Goal: Information Seeking & Learning: Learn about a topic

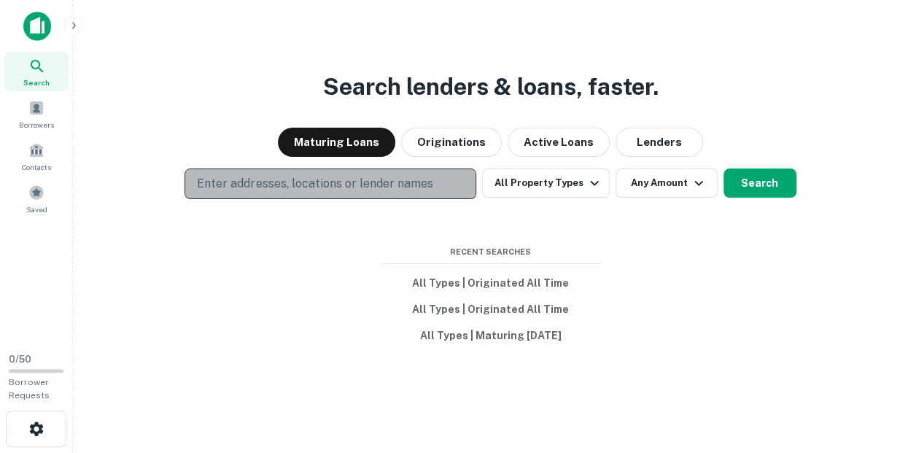
click at [354, 187] on p "Enter addresses, locations or lender names" at bounding box center [315, 183] width 236 height 17
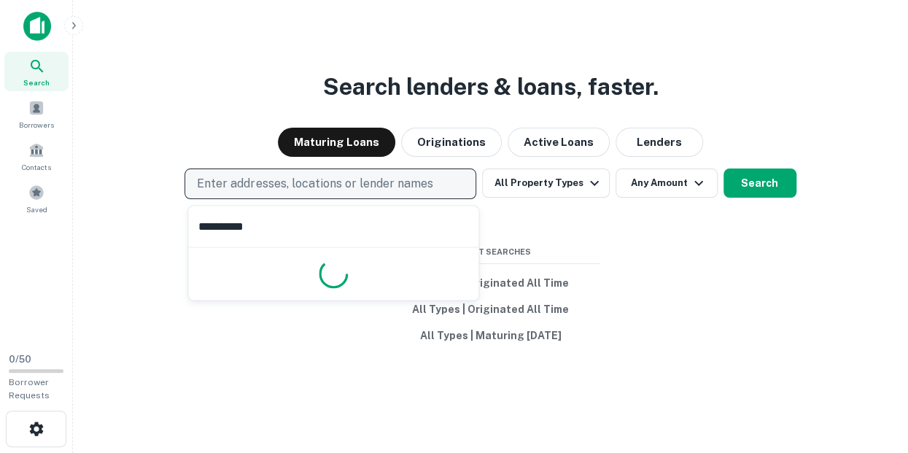
type input "**********"
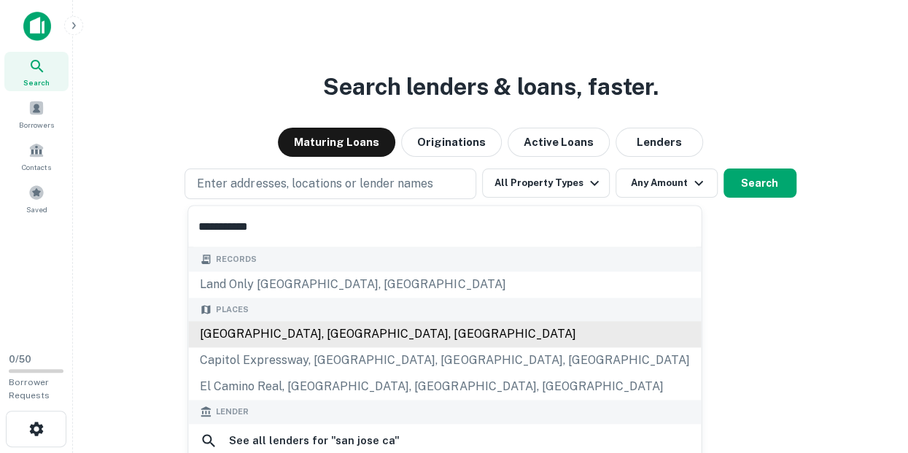
click at [327, 332] on div "[GEOGRAPHIC_DATA], [GEOGRAPHIC_DATA], [GEOGRAPHIC_DATA]" at bounding box center [444, 334] width 513 height 26
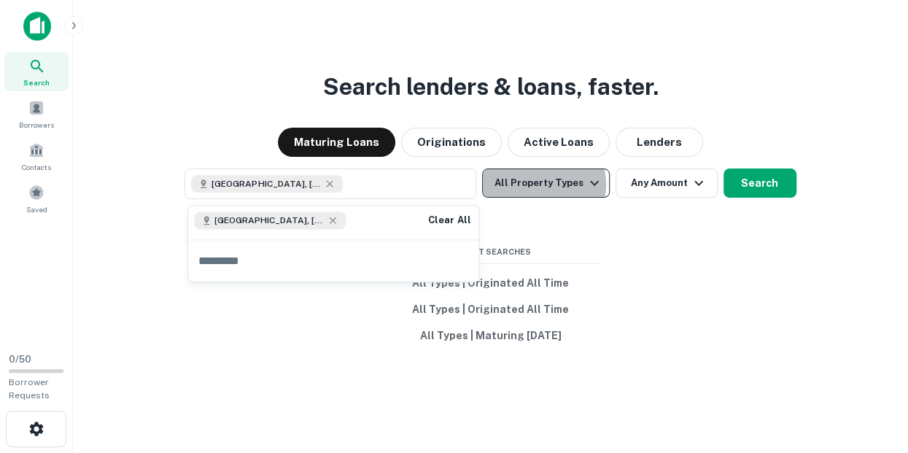
click at [539, 184] on button "All Property Types" at bounding box center [545, 182] width 127 height 29
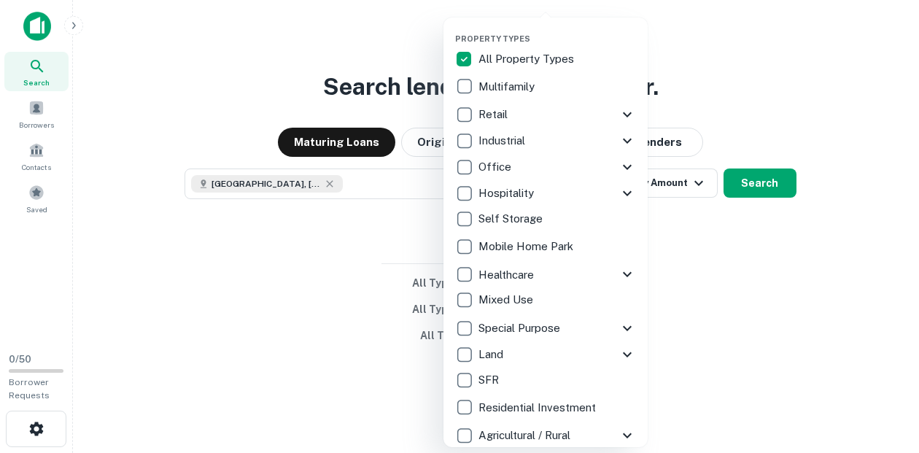
click at [522, 85] on p "Multifamily" at bounding box center [507, 86] width 59 height 17
click at [722, 243] on div at bounding box center [459, 226] width 919 height 453
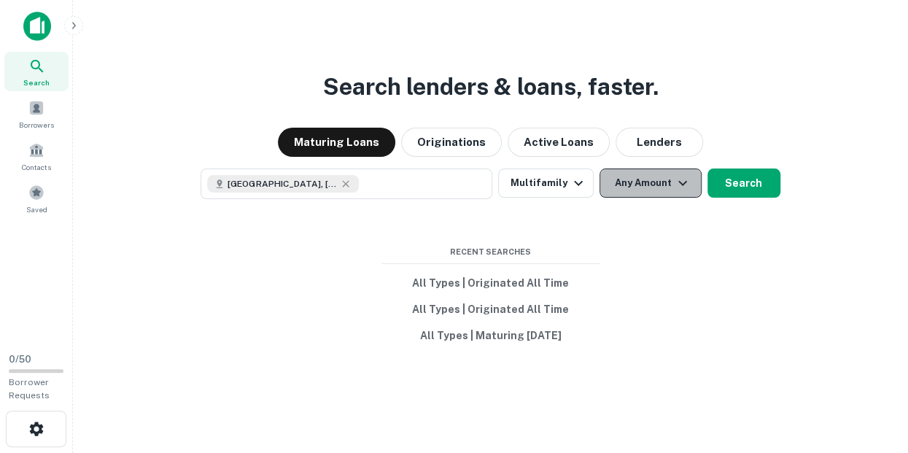
click at [631, 184] on button "Any Amount" at bounding box center [650, 182] width 102 height 29
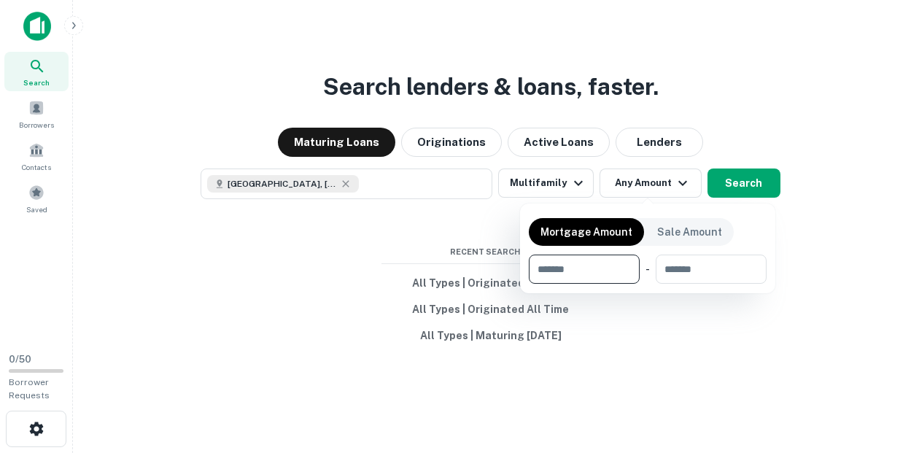
click at [553, 271] on input "number" at bounding box center [579, 268] width 101 height 29
type input "*"
type input "********"
click at [636, 355] on div at bounding box center [459, 226] width 919 height 453
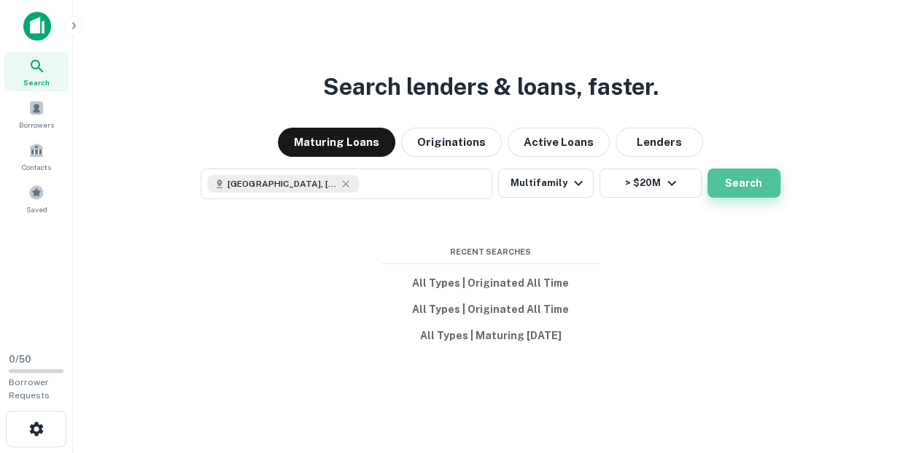
click at [741, 190] on button "Search" at bounding box center [743, 182] width 73 height 29
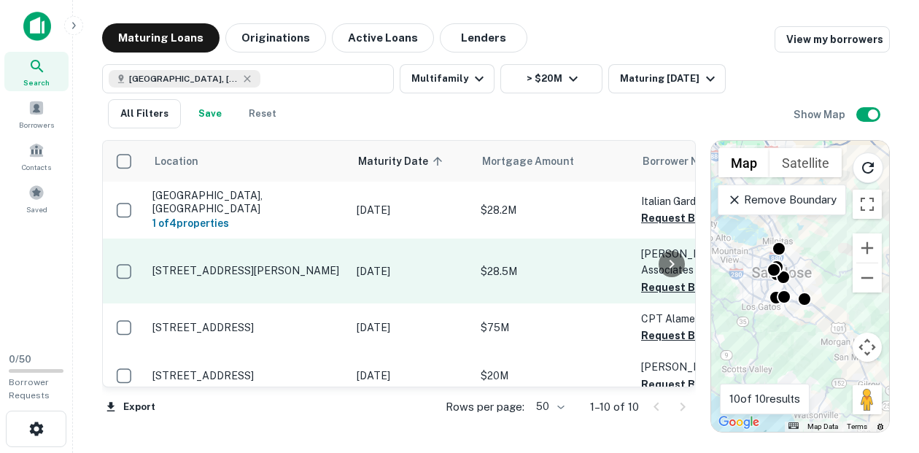
click at [155, 264] on p "[STREET_ADDRESS][PERSON_NAME]" at bounding box center [247, 270] width 190 height 13
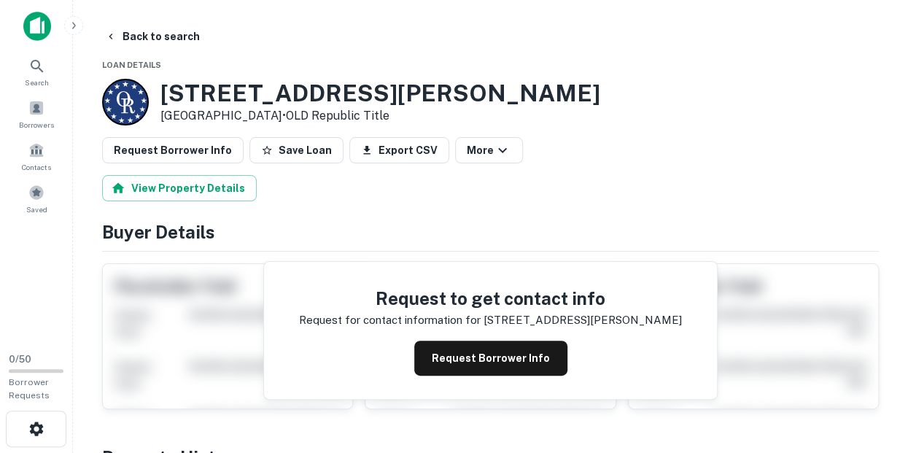
click at [178, 97] on h3 "[STREET_ADDRESS][PERSON_NAME]" at bounding box center [380, 93] width 440 height 28
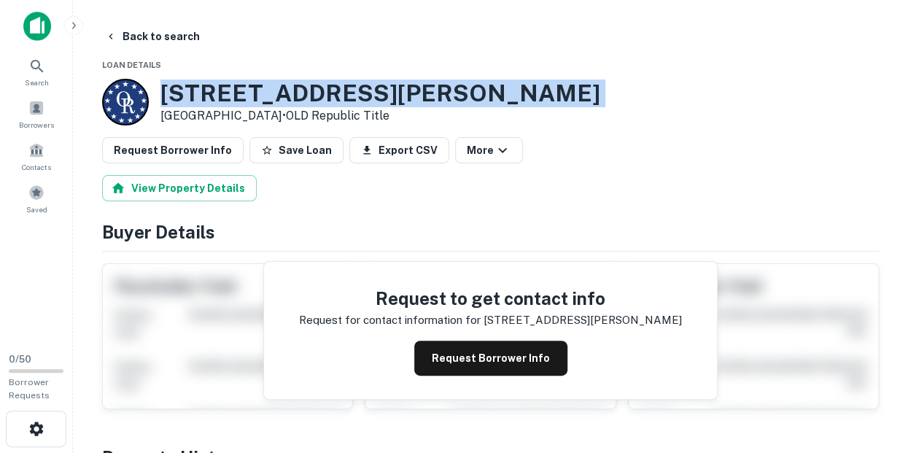
drag, startPoint x: 178, startPoint y: 97, endPoint x: 365, endPoint y: 88, distance: 187.6
click at [365, 88] on h3 "[STREET_ADDRESS][PERSON_NAME]" at bounding box center [380, 93] width 440 height 28
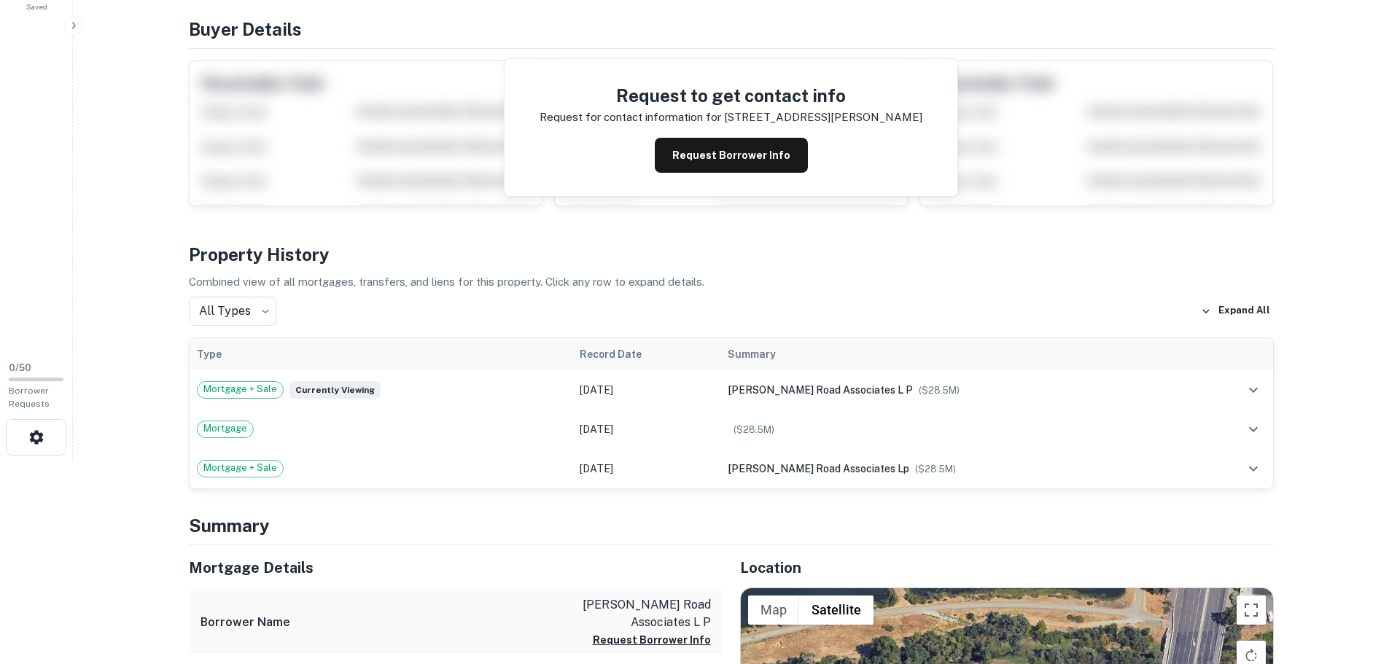
scroll to position [73, 0]
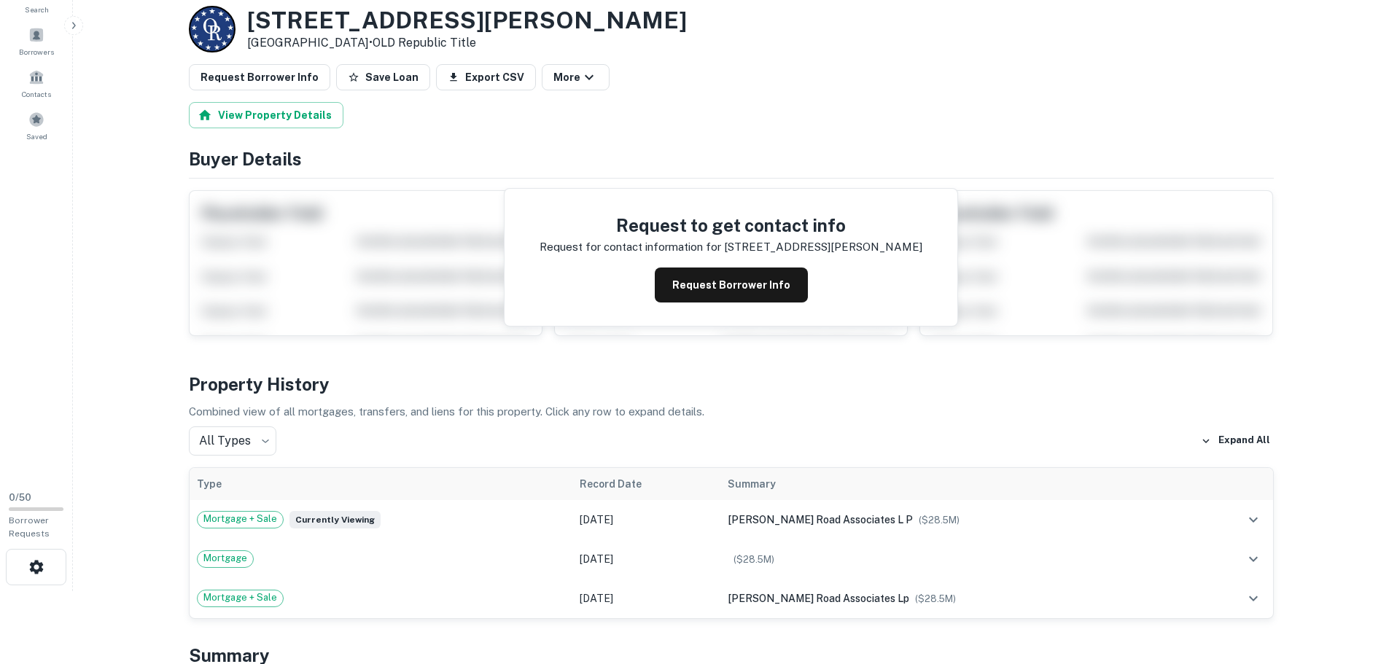
click at [264, 20] on h3 "[STREET_ADDRESS][PERSON_NAME]" at bounding box center [467, 21] width 440 height 28
drag, startPoint x: 264, startPoint y: 19, endPoint x: 284, endPoint y: 20, distance: 20.5
click at [264, 20] on h3 "[STREET_ADDRESS][PERSON_NAME]" at bounding box center [467, 21] width 440 height 28
click at [262, 21] on h3 "[STREET_ADDRESS][PERSON_NAME]" at bounding box center [467, 21] width 440 height 28
drag, startPoint x: 262, startPoint y: 22, endPoint x: 330, endPoint y: 41, distance: 70.4
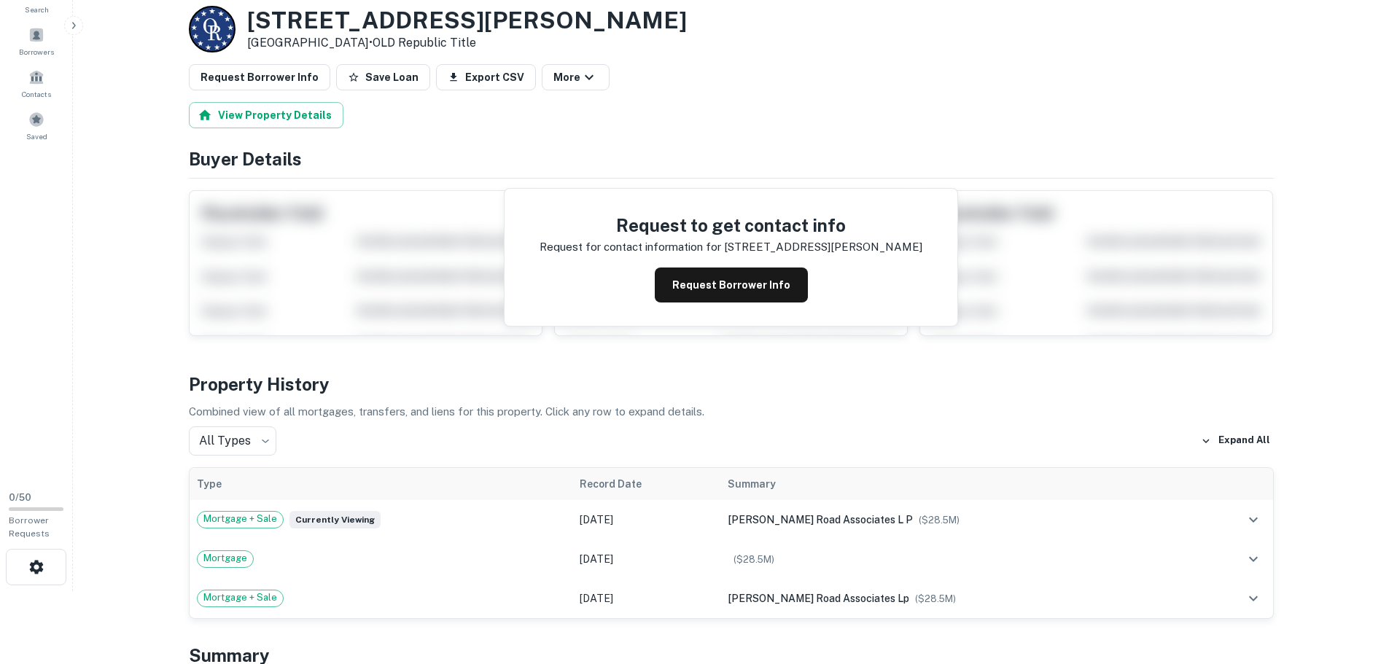
click at [330, 41] on div "[STREET_ADDRESS][PERSON_NAME] • [GEOGRAPHIC_DATA] Title" at bounding box center [467, 29] width 440 height 45
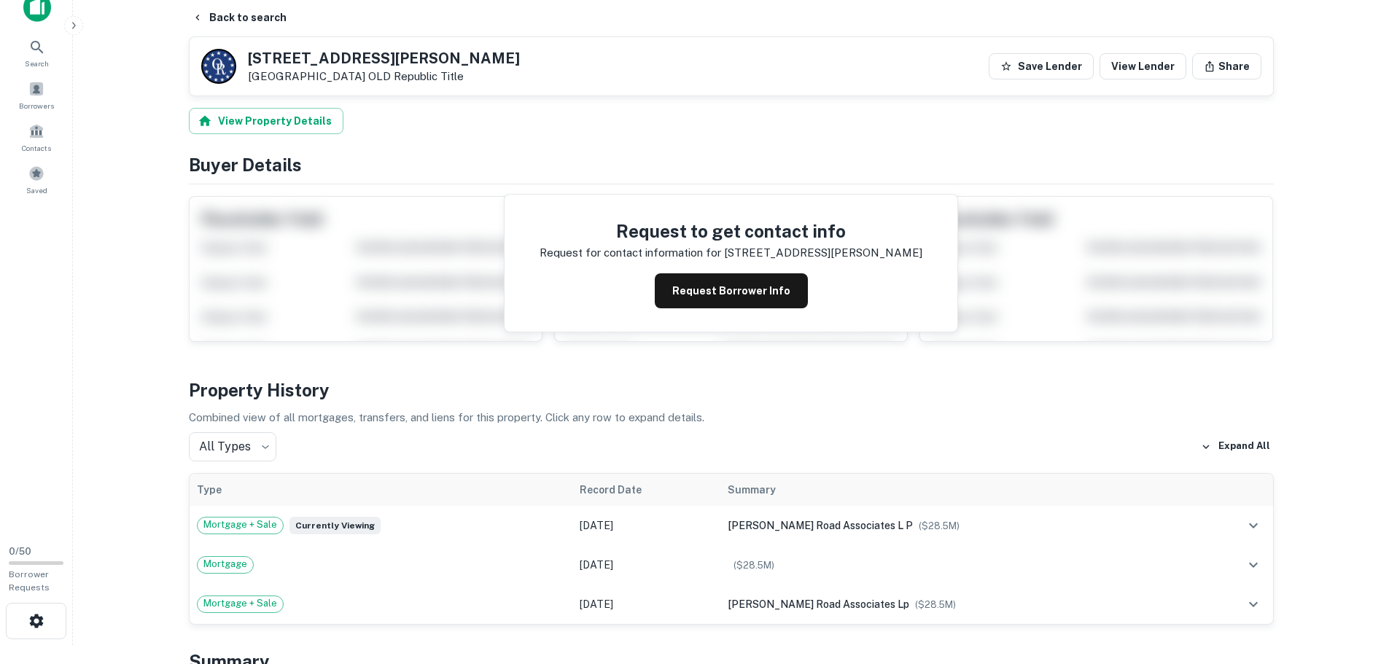
scroll to position [0, 0]
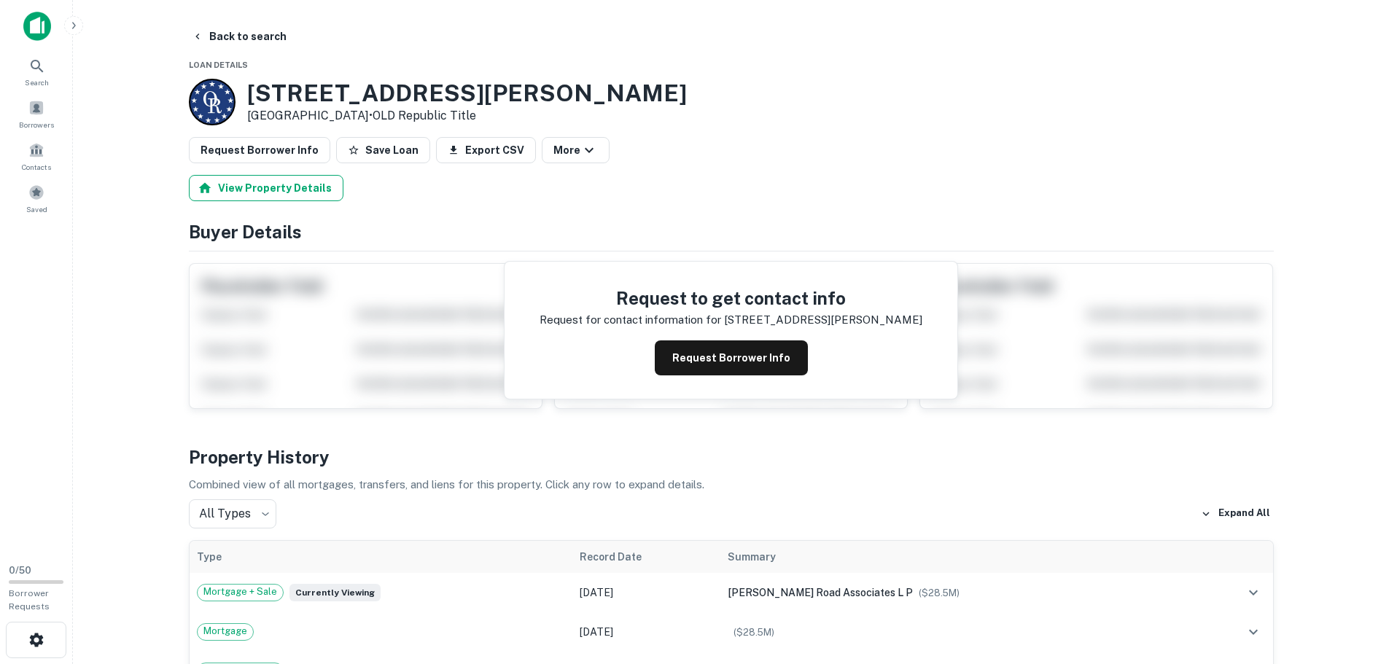
click at [262, 181] on button "View Property Details" at bounding box center [266, 188] width 155 height 26
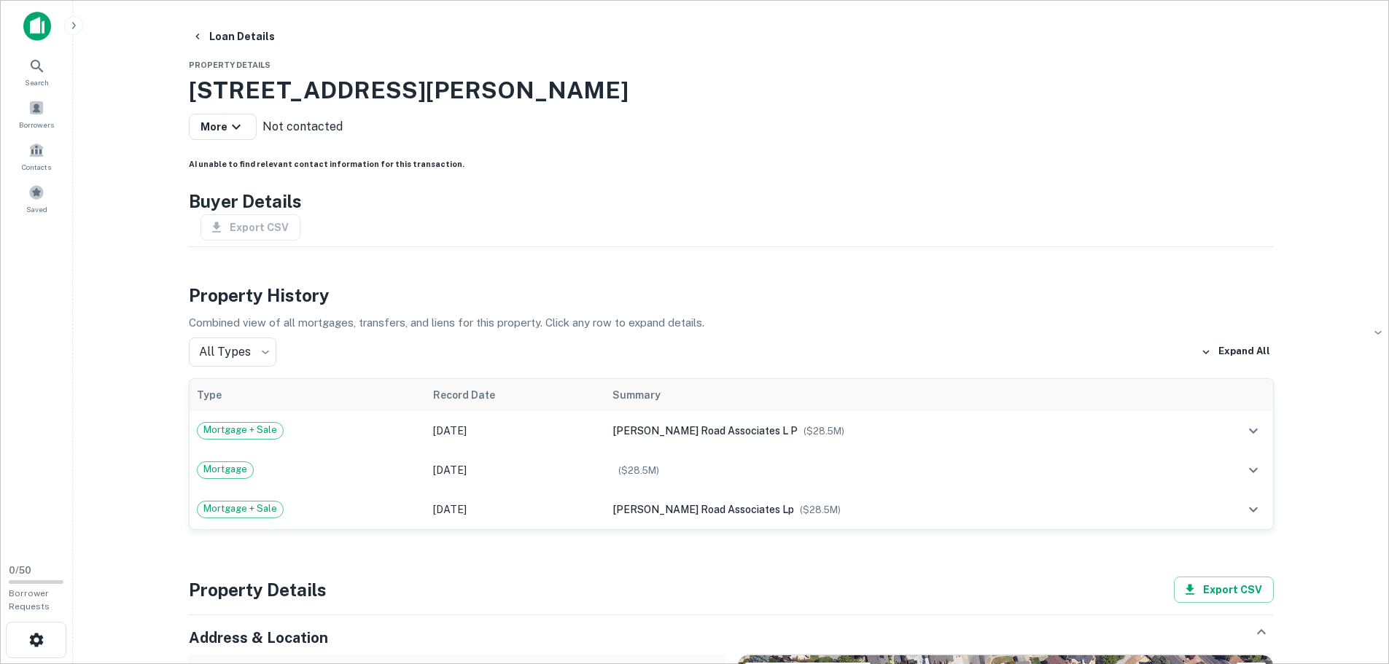
click at [590, 371] on div "Property History Combined view of all mortgages, transfers, and liens for this …" at bounding box center [731, 406] width 1085 height 248
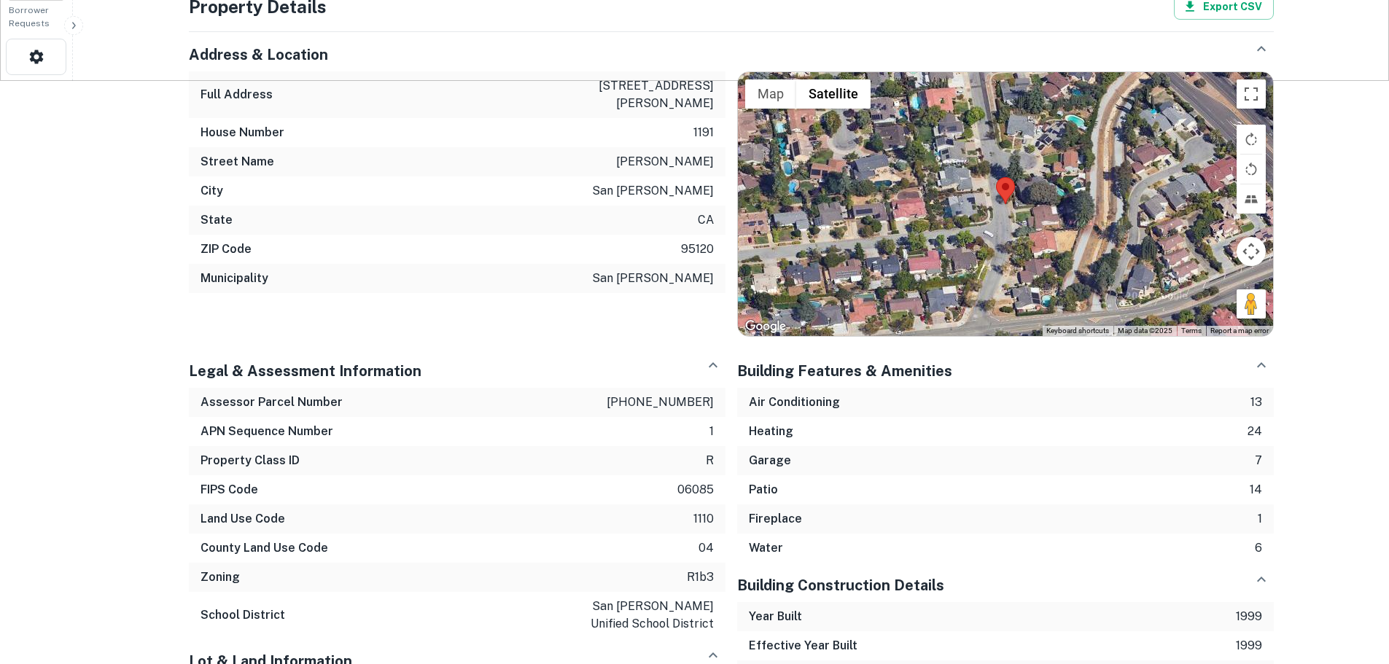
scroll to position [656, 0]
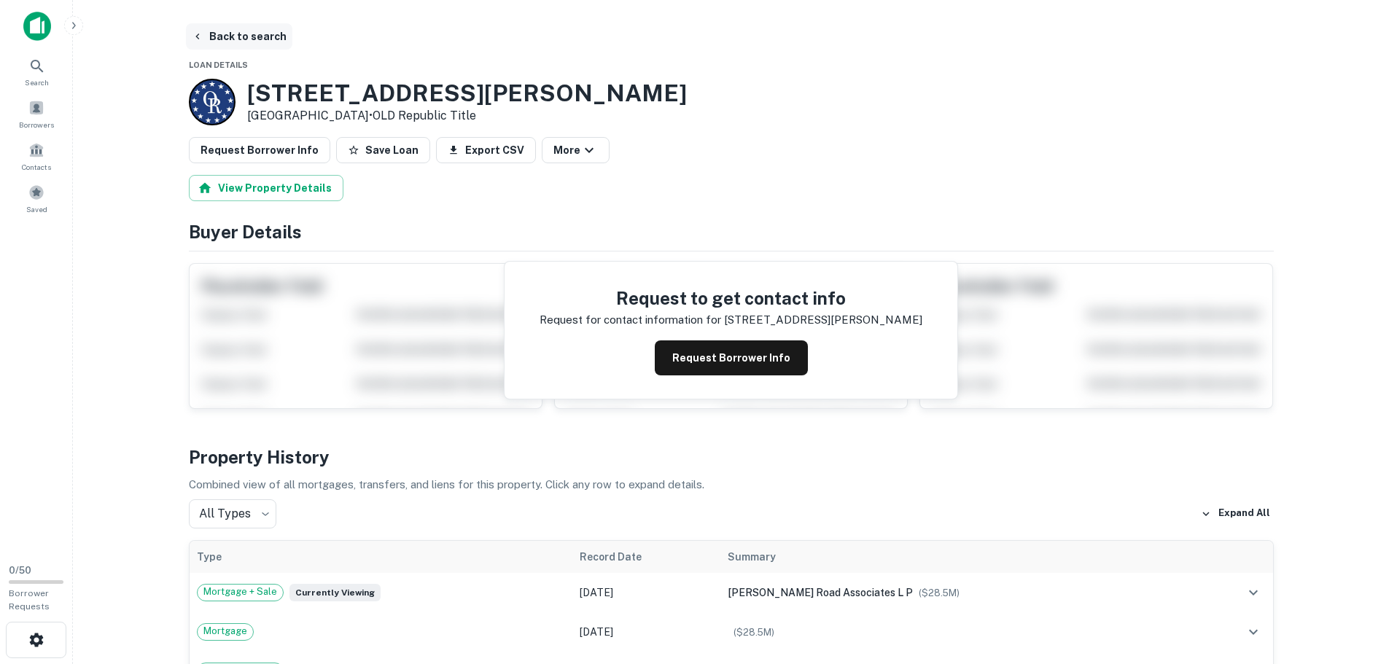
click at [228, 28] on button "Back to search" at bounding box center [239, 36] width 106 height 26
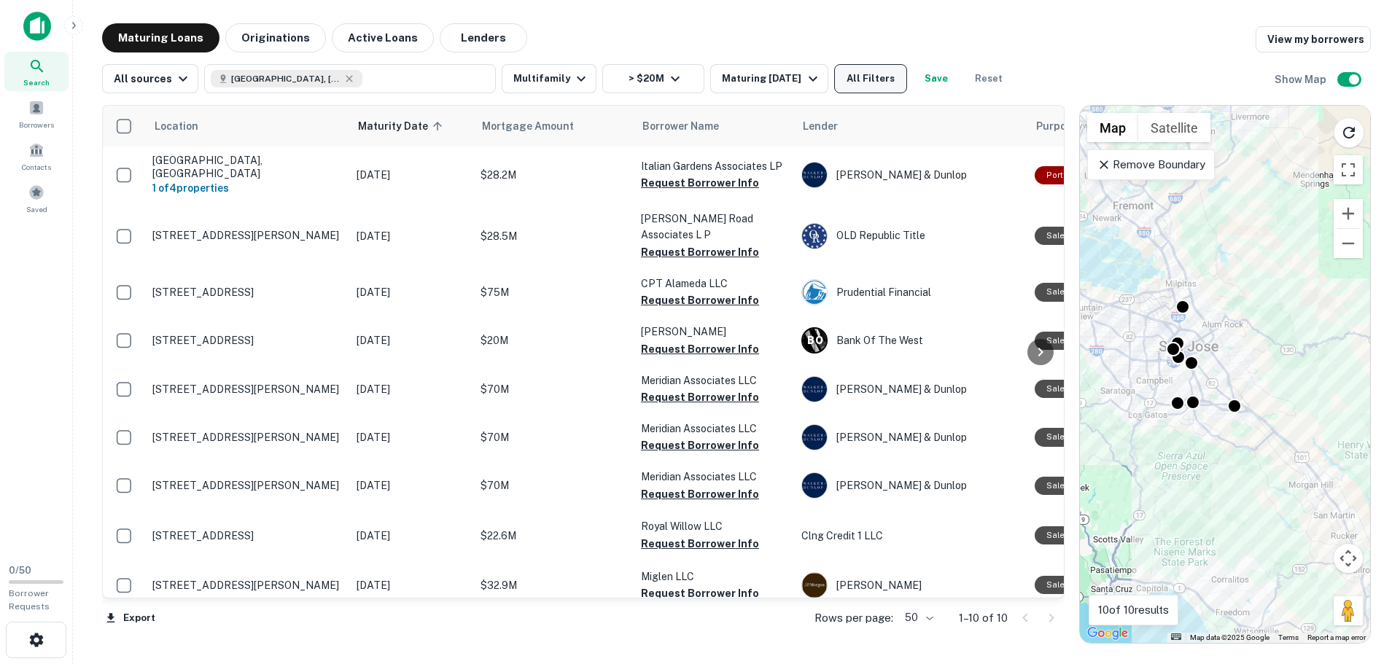
click at [896, 72] on button "All Filters" at bounding box center [870, 78] width 73 height 29
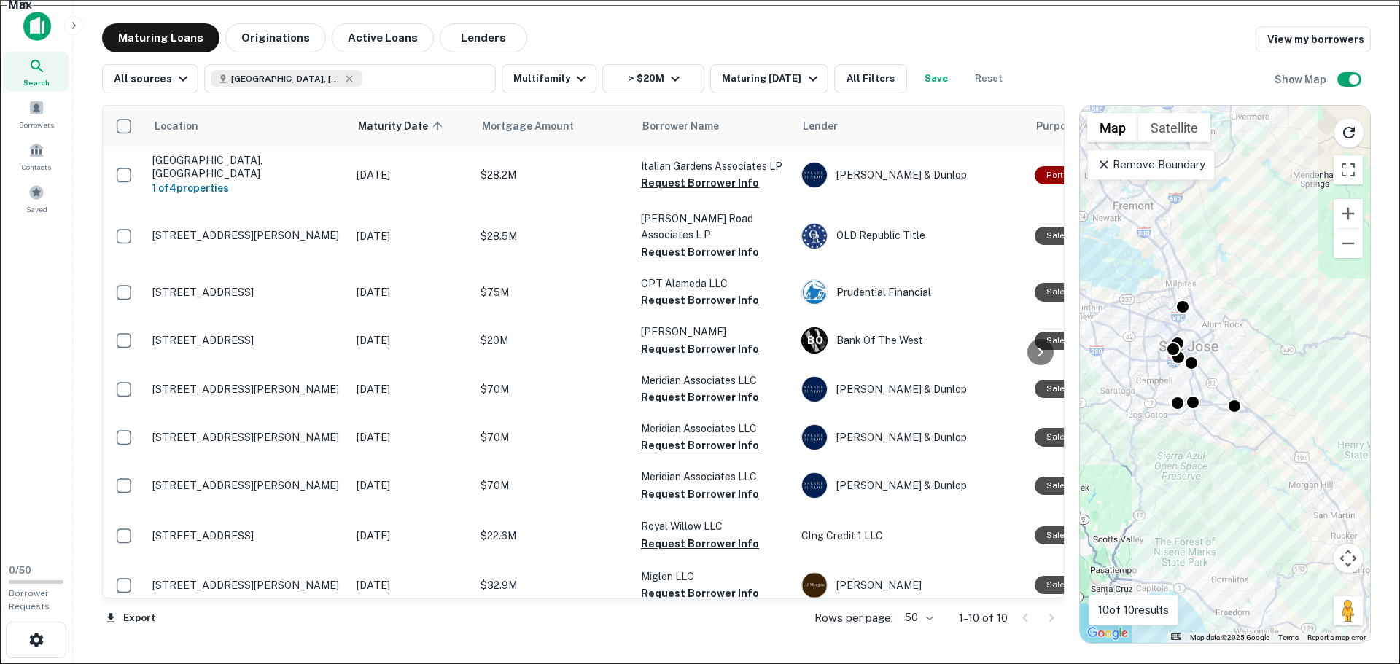
scroll to position [1021, 0]
type input "****"
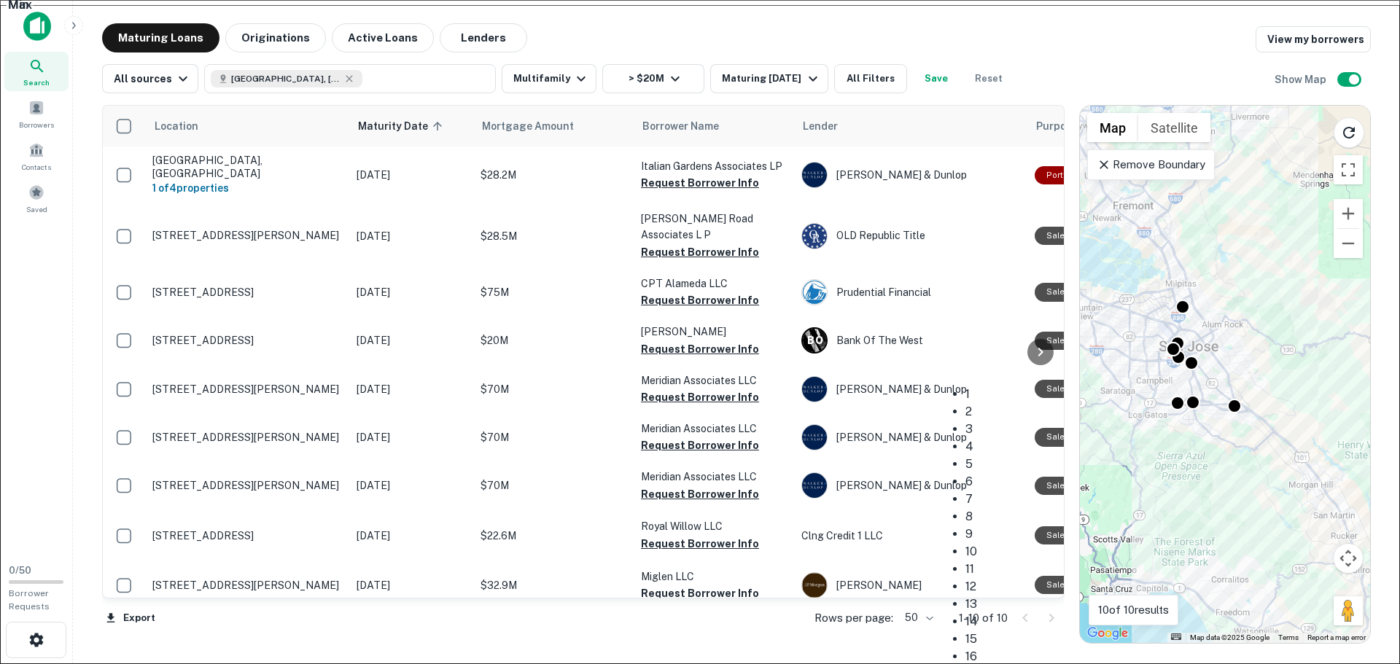
type input "***"
drag, startPoint x: 1116, startPoint y: 327, endPoint x: 1009, endPoint y: 474, distance: 181.1
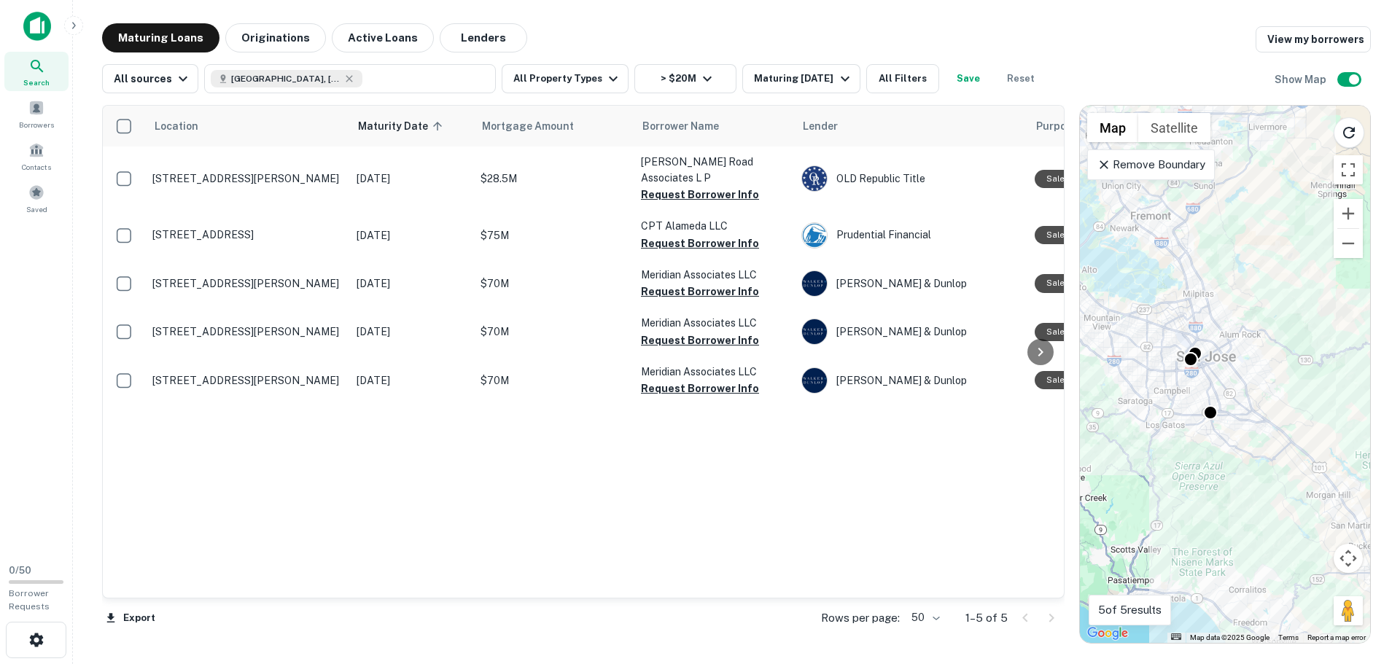
drag, startPoint x: 1165, startPoint y: 418, endPoint x: 1183, endPoint y: 428, distance: 20.3
click at [907, 428] on div "To activate drag with keyboard, press Alt + Enter. Once in keyboard drag state,…" at bounding box center [1225, 374] width 290 height 537
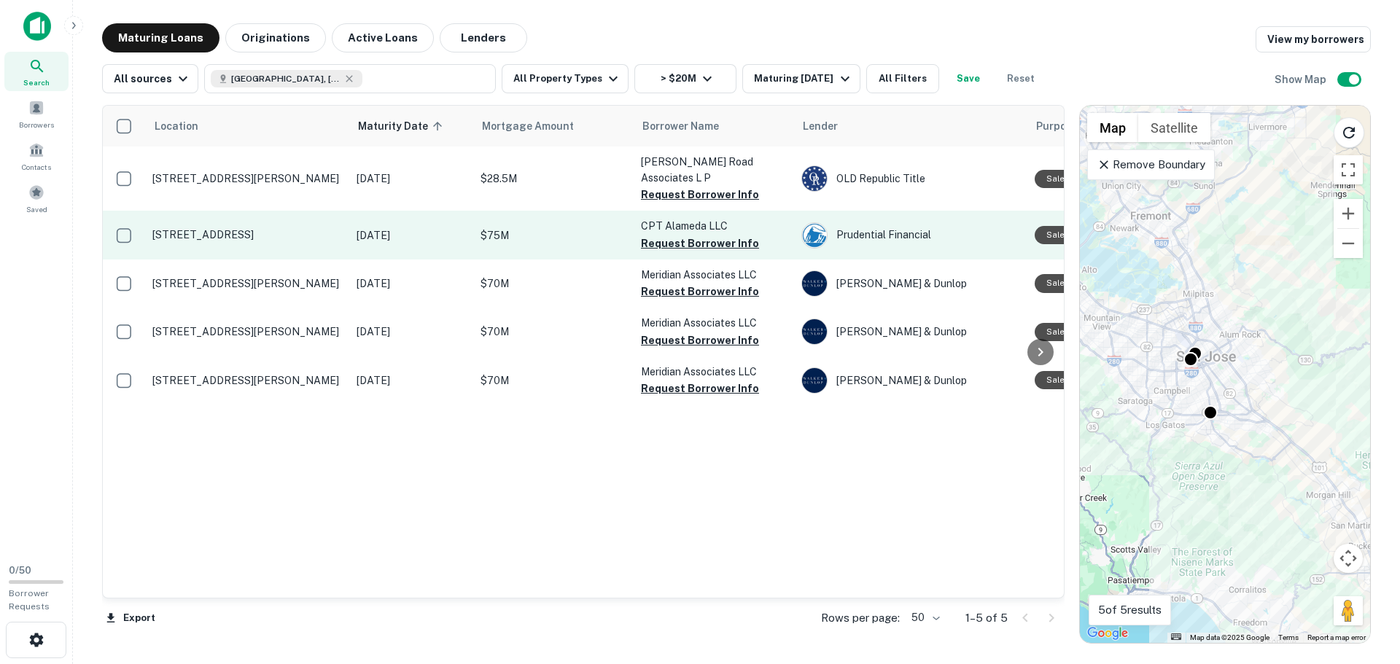
click at [261, 228] on p "[STREET_ADDRESS]" at bounding box center [247, 234] width 190 height 13
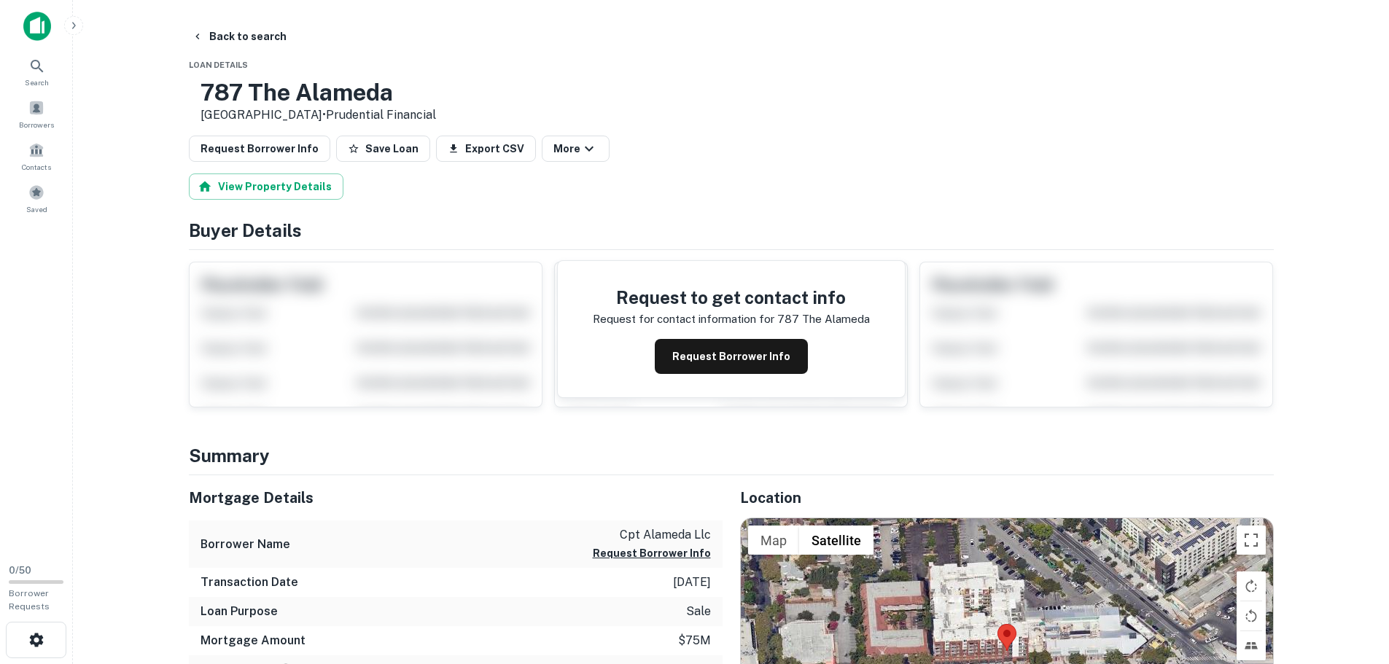
click at [272, 92] on h3 "787 The Alameda" at bounding box center [319, 93] width 236 height 28
drag, startPoint x: 272, startPoint y: 91, endPoint x: 344, endPoint y: 112, distance: 75.2
click at [344, 112] on div "[STREET_ADDRESS] • Prudential Financial" at bounding box center [319, 101] width 236 height 45
copy div "[STREET_ADDRESS]"
click at [715, 147] on div "Request Borrower Info Save Loan Export CSV More" at bounding box center [731, 149] width 1085 height 26
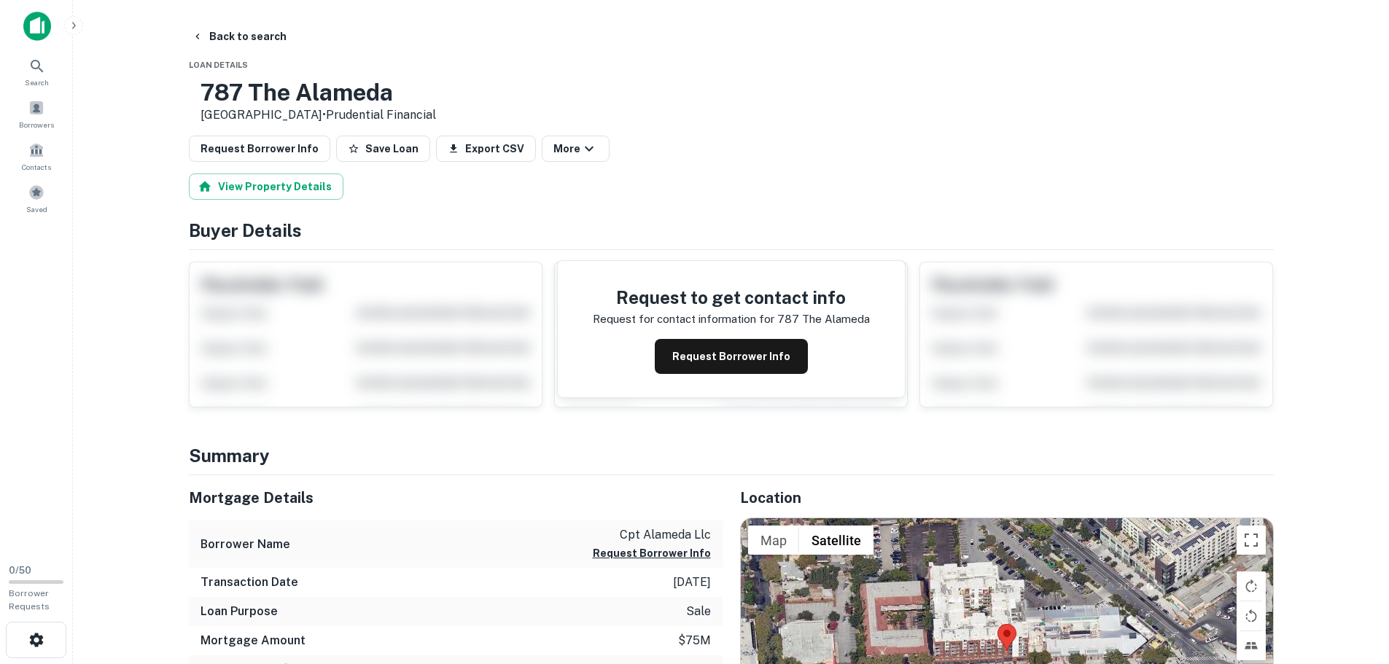
click at [266, 91] on h3 "787 The Alameda" at bounding box center [319, 93] width 236 height 28
drag, startPoint x: 266, startPoint y: 91, endPoint x: 324, endPoint y: 112, distance: 61.4
click at [324, 111] on div "[STREET_ADDRESS] • Prudential Financial" at bounding box center [319, 101] width 236 height 45
copy div "[STREET_ADDRESS]"
click at [641, 121] on div "[STREET_ADDRESS] • Prudential Financial" at bounding box center [731, 101] width 1085 height 45
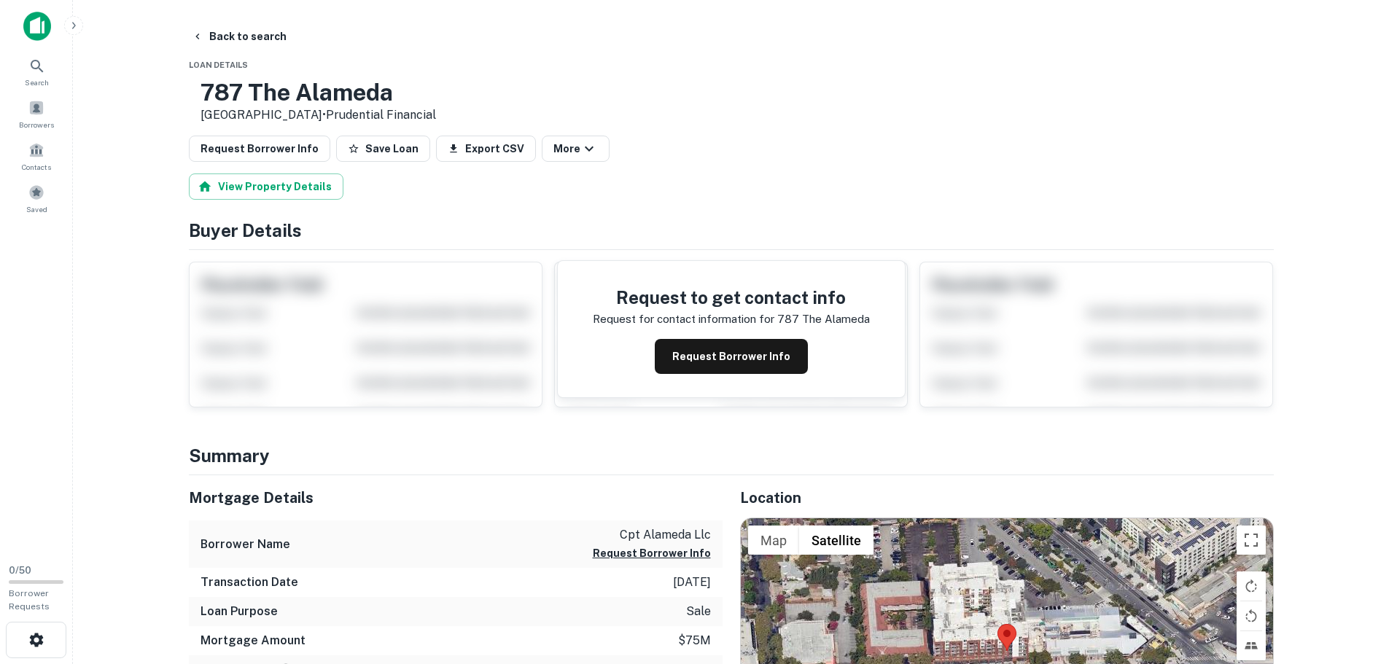
click at [256, 82] on h3 "787 The Alameda" at bounding box center [319, 93] width 236 height 28
drag, startPoint x: 257, startPoint y: 81, endPoint x: 329, endPoint y: 108, distance: 76.4
click at [340, 113] on div "[STREET_ADDRESS] • Prudential Financial" at bounding box center [319, 101] width 236 height 45
click at [272, 91] on h3 "787 The Alameda" at bounding box center [319, 93] width 236 height 28
drag, startPoint x: 272, startPoint y: 90, endPoint x: 328, endPoint y: 111, distance: 59.7
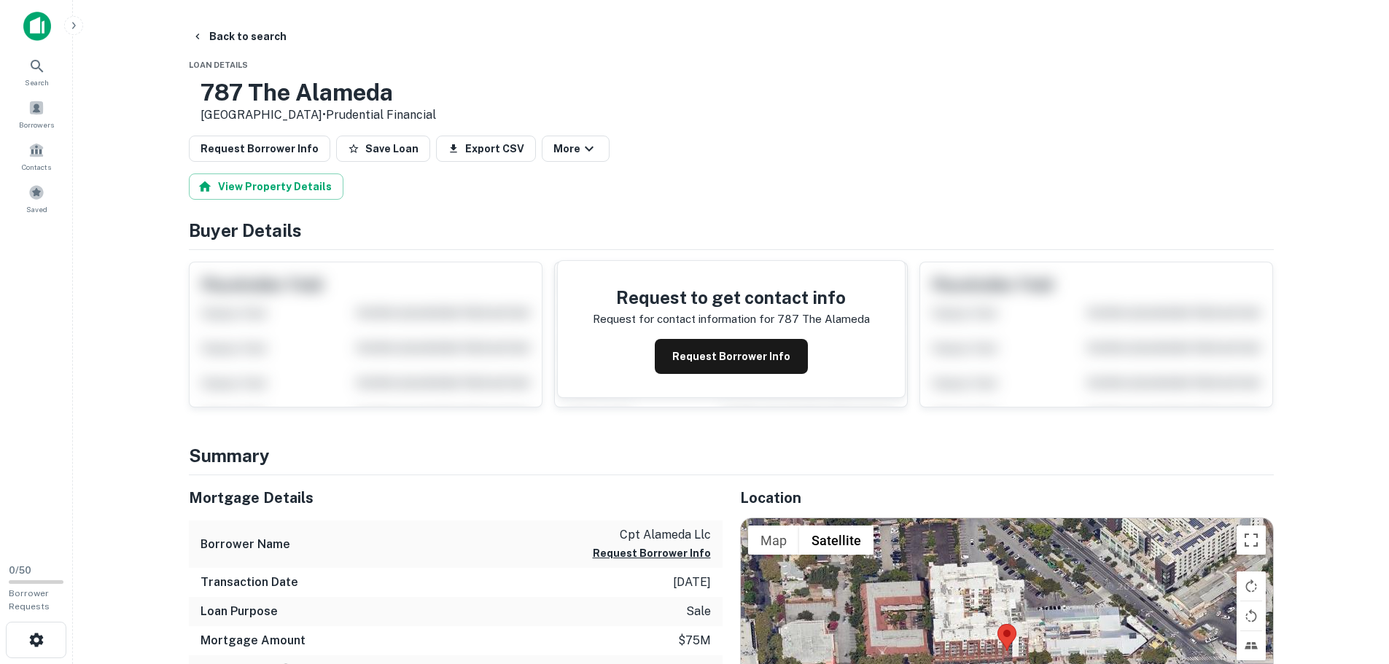
click at [328, 111] on div "[STREET_ADDRESS] • Prudential Financial" at bounding box center [319, 101] width 236 height 45
click at [271, 148] on button "Request Borrower Info" at bounding box center [259, 149] width 141 height 26
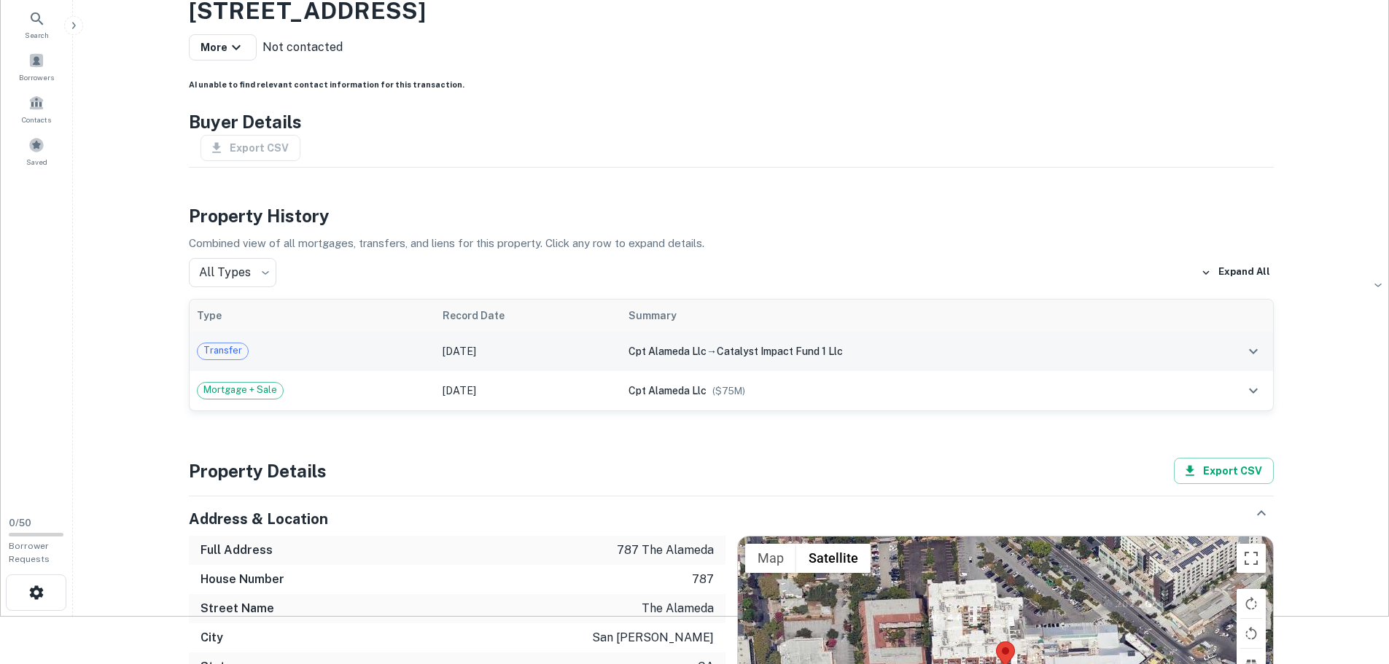
scroll to position [73, 0]
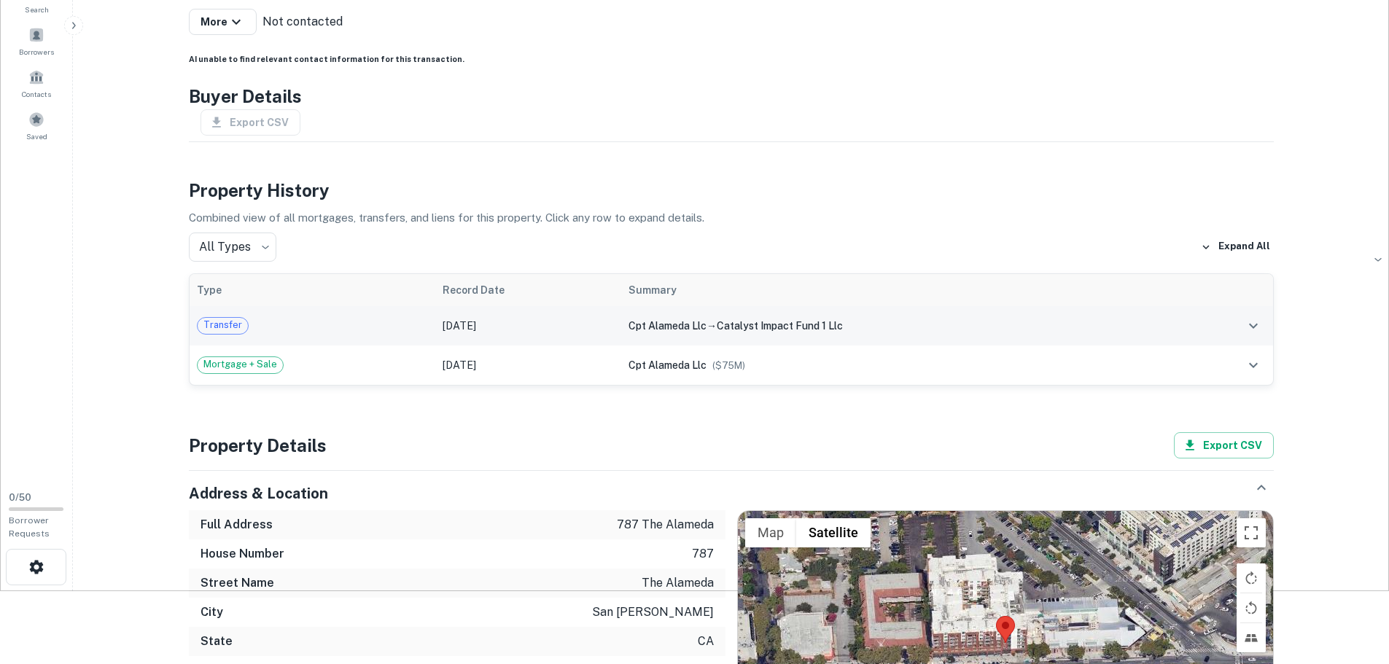
click at [362, 326] on div "Transfer" at bounding box center [313, 325] width 232 height 17
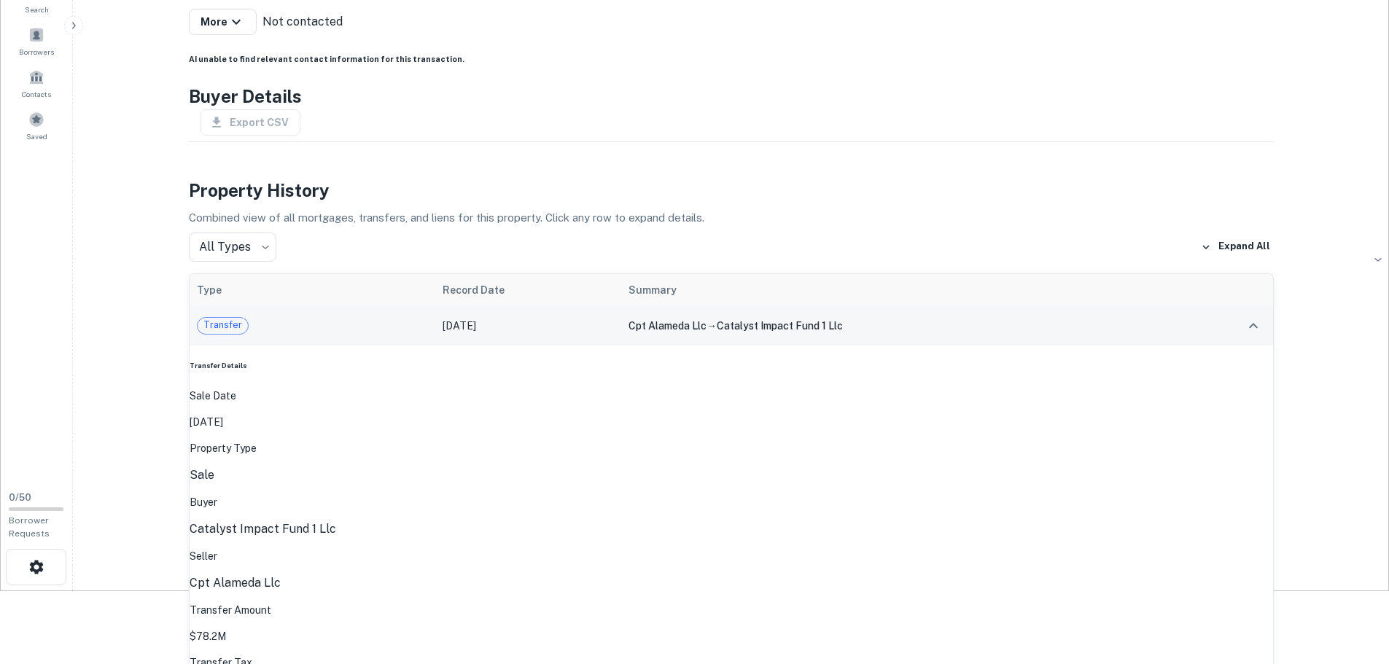
click at [362, 327] on div "Transfer" at bounding box center [313, 325] width 232 height 17
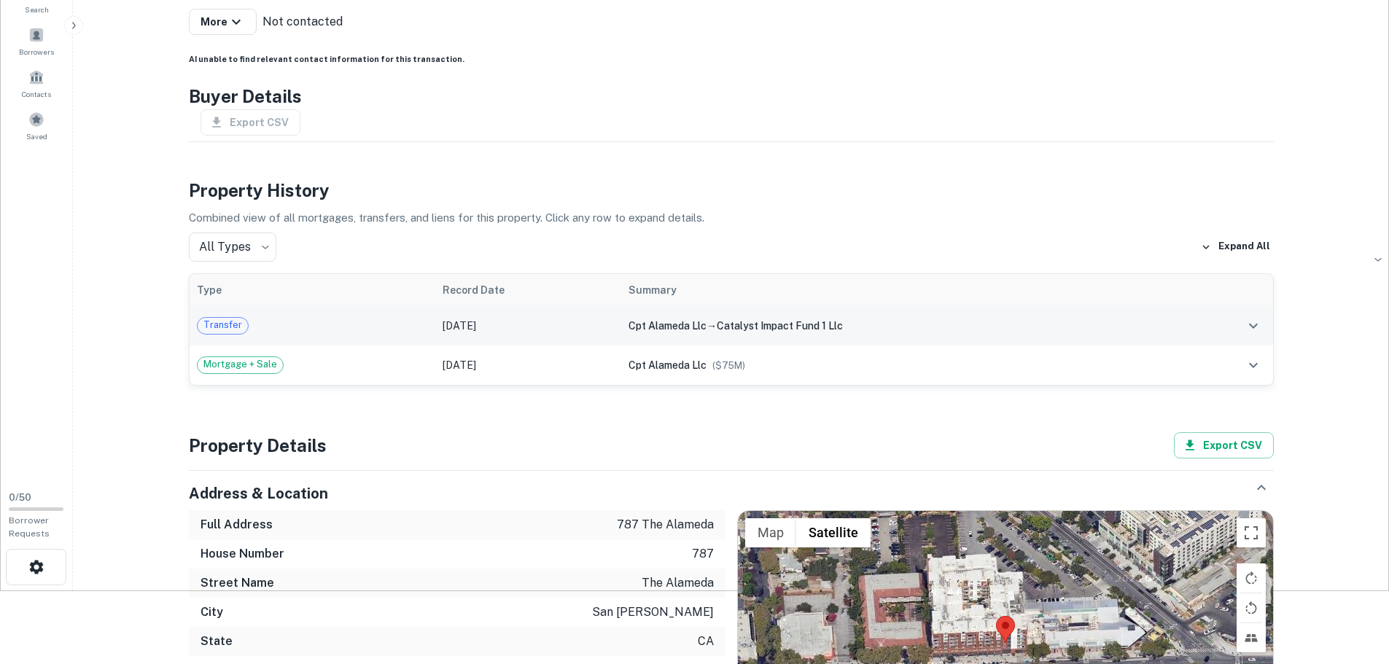
click at [362, 329] on div "Transfer" at bounding box center [313, 325] width 232 height 17
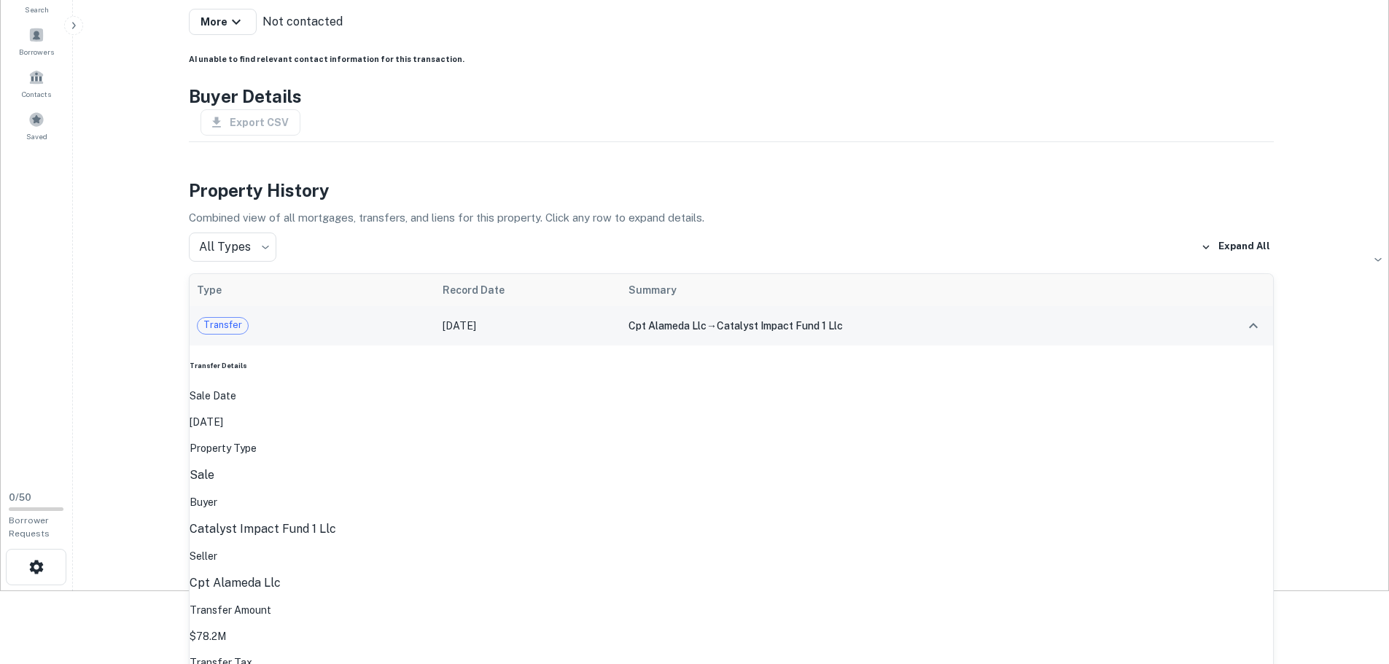
click at [362, 328] on div "Transfer" at bounding box center [313, 325] width 232 height 17
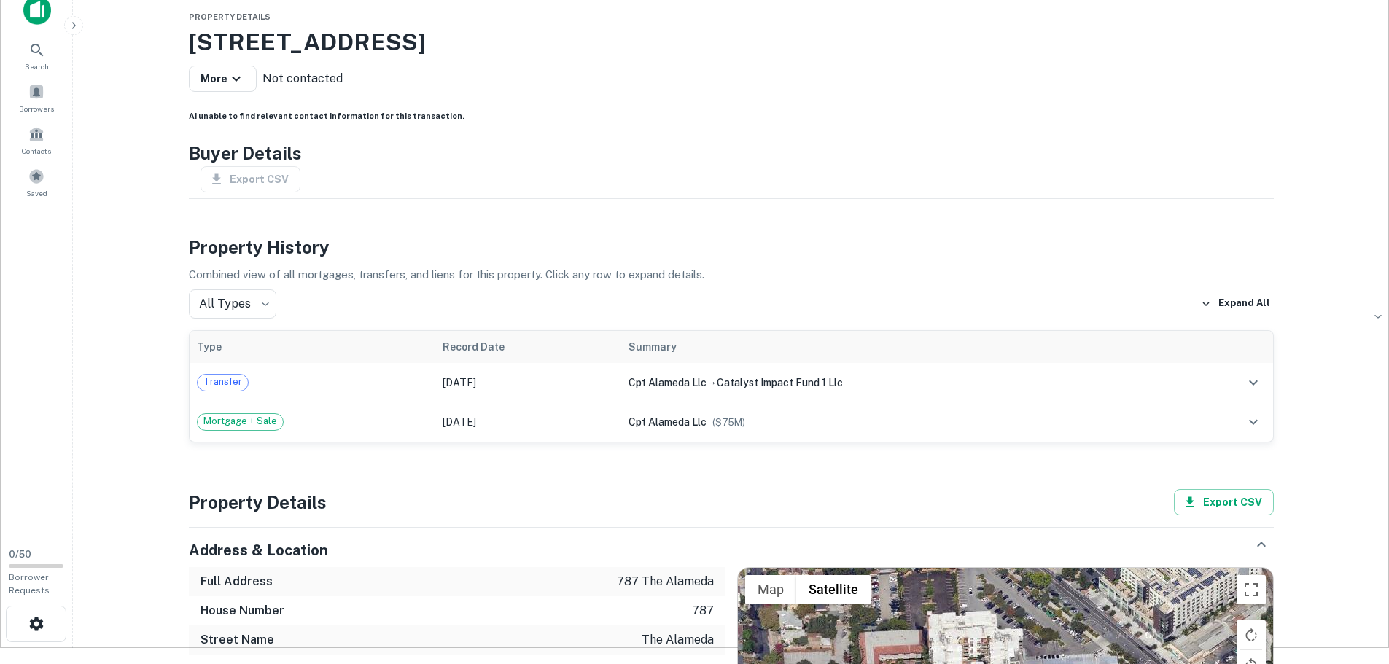
scroll to position [0, 0]
